Goal: Entertainment & Leisure: Consume media (video, audio)

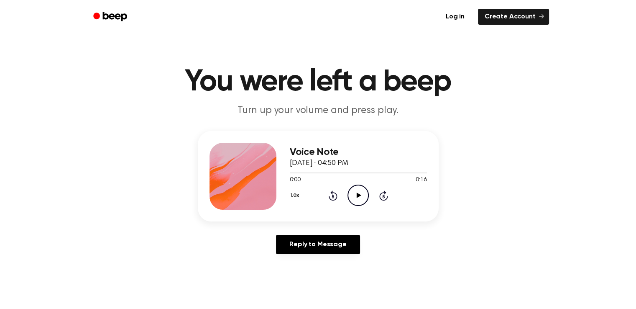
click at [355, 196] on icon "Play Audio" at bounding box center [358, 195] width 21 height 21
click at [357, 194] on icon at bounding box center [359, 194] width 5 height 5
click at [359, 196] on icon at bounding box center [359, 194] width 5 height 5
click at [363, 196] on icon "Play Audio" at bounding box center [358, 195] width 21 height 21
click at [360, 192] on icon "Play Audio" at bounding box center [358, 195] width 21 height 21
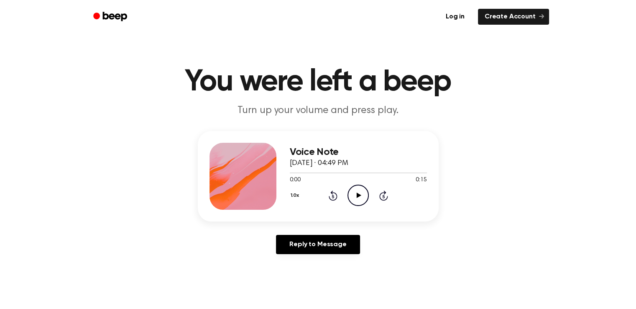
click at [357, 195] on icon "Play Audio" at bounding box center [358, 195] width 21 height 21
click at [355, 191] on icon "Play Audio" at bounding box center [358, 195] width 21 height 21
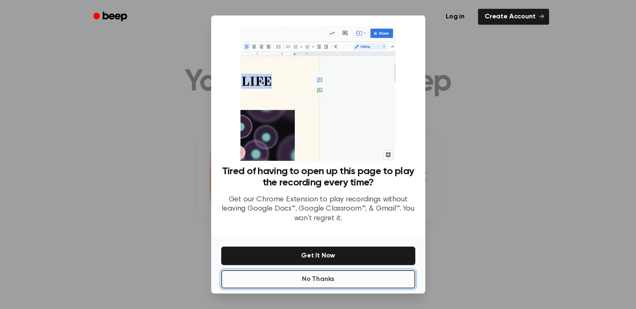
click at [317, 280] on button "No Thanks" at bounding box center [318, 279] width 194 height 18
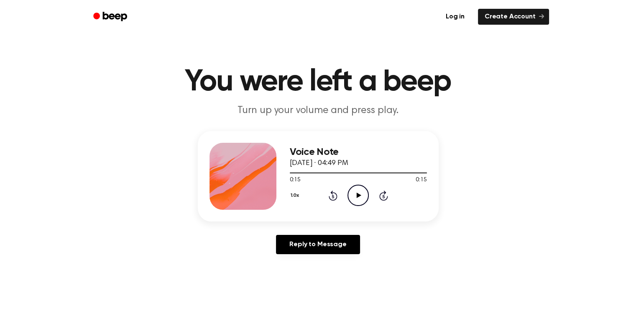
click at [356, 194] on icon "Play Audio" at bounding box center [358, 195] width 21 height 21
click at [357, 199] on icon "Play Audio" at bounding box center [358, 195] width 21 height 21
click at [358, 193] on icon "Play Audio" at bounding box center [358, 195] width 21 height 21
click at [358, 195] on icon "Pause Audio" at bounding box center [358, 195] width 21 height 21
click at [358, 195] on icon at bounding box center [359, 194] width 5 height 5
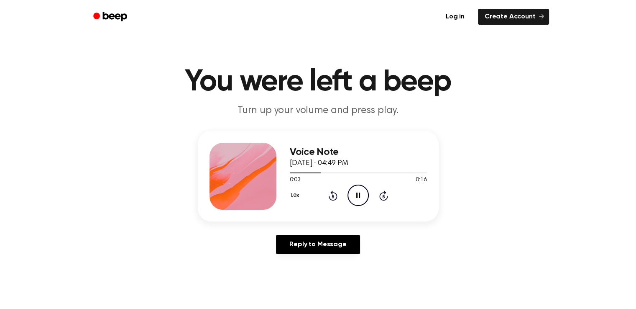
click at [358, 195] on icon "Pause Audio" at bounding box center [358, 195] width 21 height 21
click at [358, 195] on icon at bounding box center [359, 194] width 5 height 5
click at [358, 195] on icon "Pause Audio" at bounding box center [358, 195] width 21 height 21
click at [358, 195] on icon at bounding box center [359, 194] width 5 height 5
click at [358, 195] on icon "Pause Audio" at bounding box center [358, 195] width 21 height 21
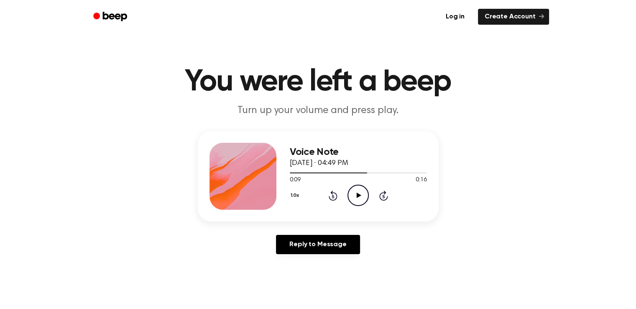
click at [357, 199] on icon "Play Audio" at bounding box center [358, 195] width 21 height 21
click at [358, 196] on icon "Pause Audio" at bounding box center [358, 195] width 21 height 21
click at [357, 196] on icon at bounding box center [359, 194] width 5 height 5
click at [357, 196] on icon at bounding box center [359, 194] width 4 height 5
click at [359, 195] on icon at bounding box center [359, 194] width 5 height 5
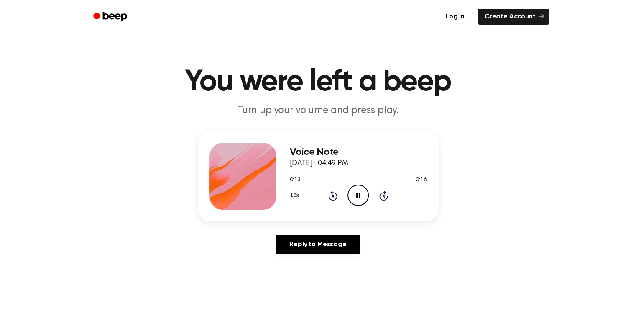
click at [359, 195] on icon "Pause Audio" at bounding box center [358, 195] width 21 height 21
click at [359, 195] on icon at bounding box center [359, 194] width 5 height 5
click at [361, 195] on icon "Pause Audio" at bounding box center [358, 195] width 21 height 21
